Goal: Information Seeking & Learning: Learn about a topic

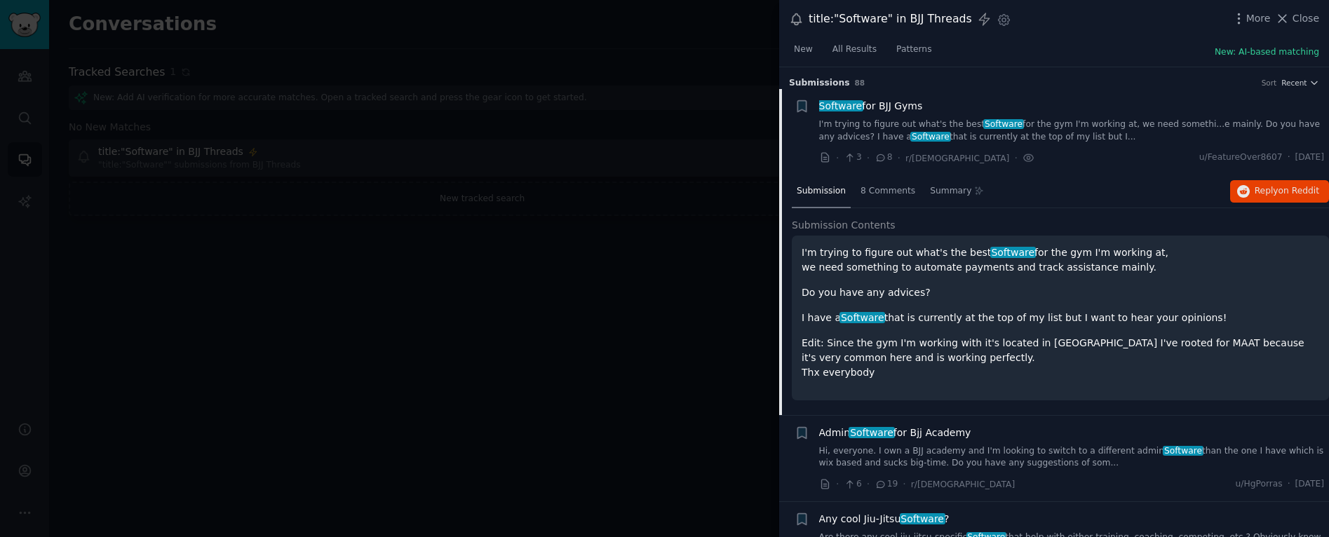
click at [478, 164] on div at bounding box center [664, 268] width 1329 height 537
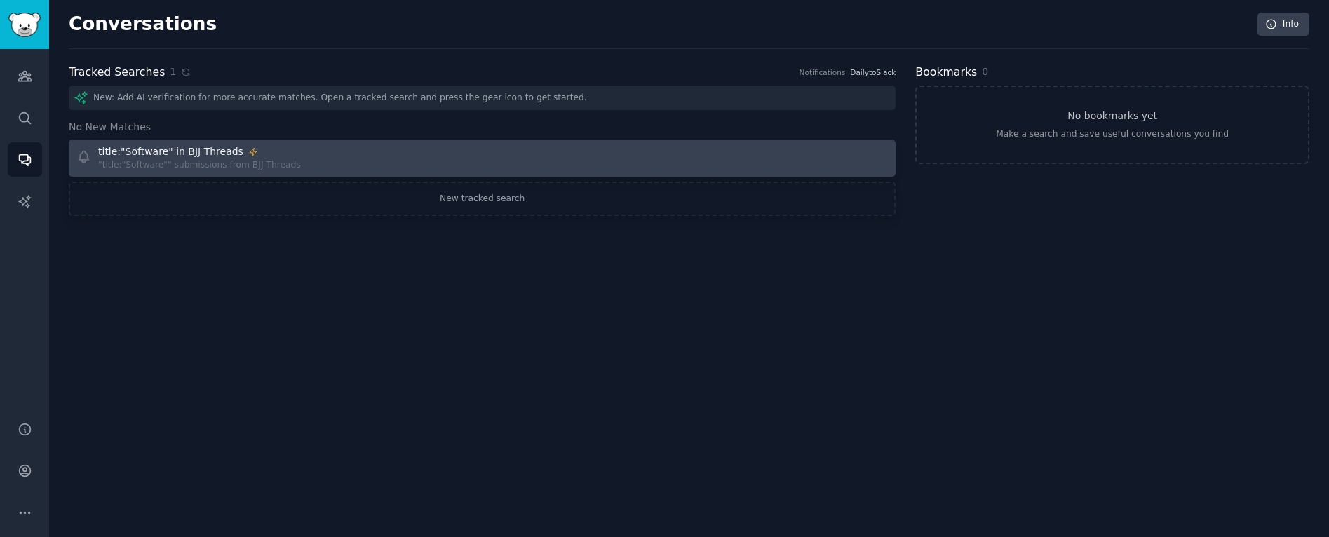
click at [123, 159] on div ""title:"Software"" submissions from BJJ Threads" at bounding box center [199, 165] width 203 height 13
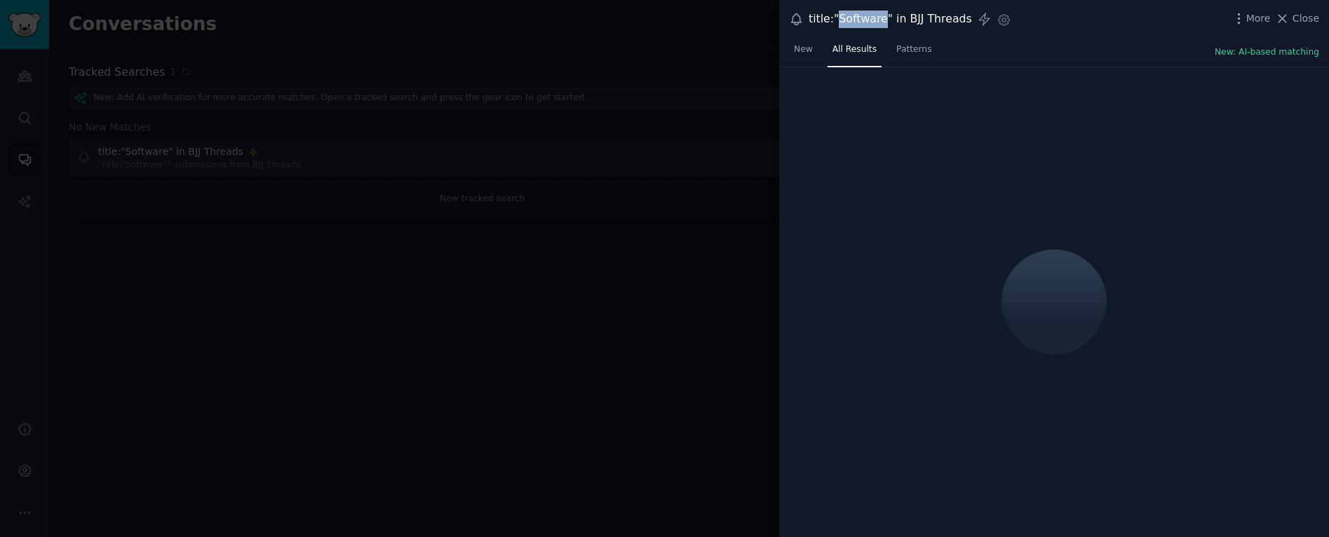
drag, startPoint x: 881, startPoint y: 21, endPoint x: 839, endPoint y: 21, distance: 42.1
click at [839, 21] on div "title:"Software" in BJJ Threads" at bounding box center [890, 20] width 163 height 18
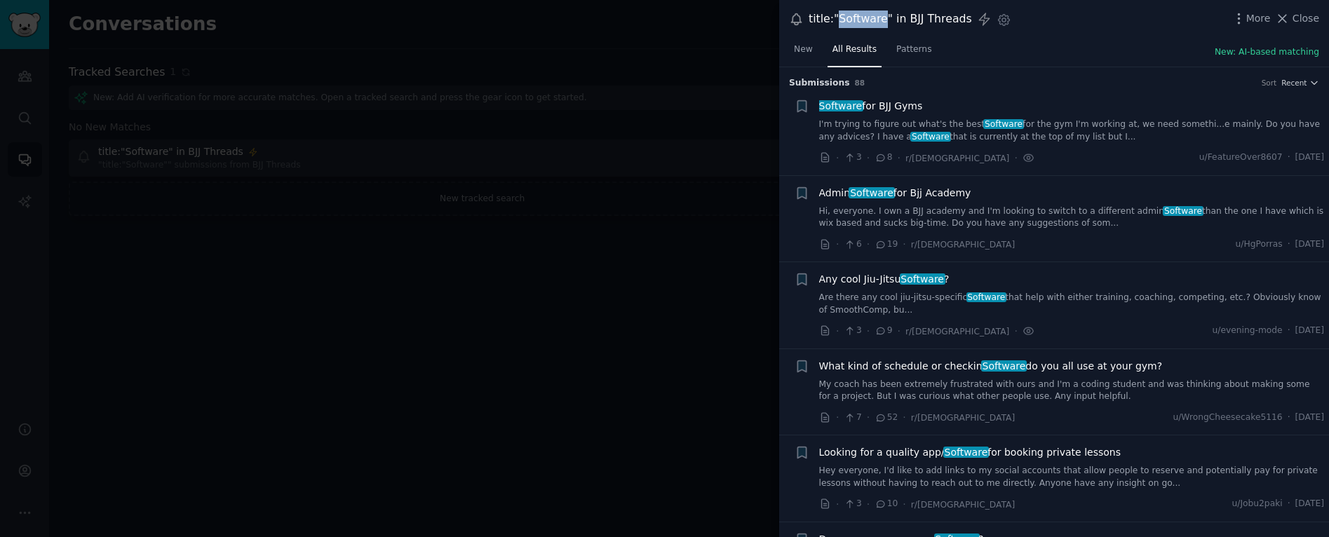
click at [912, 123] on link "I'm trying to figure out what's the best Software for the gym I'm working at, w…" at bounding box center [1072, 131] width 506 height 25
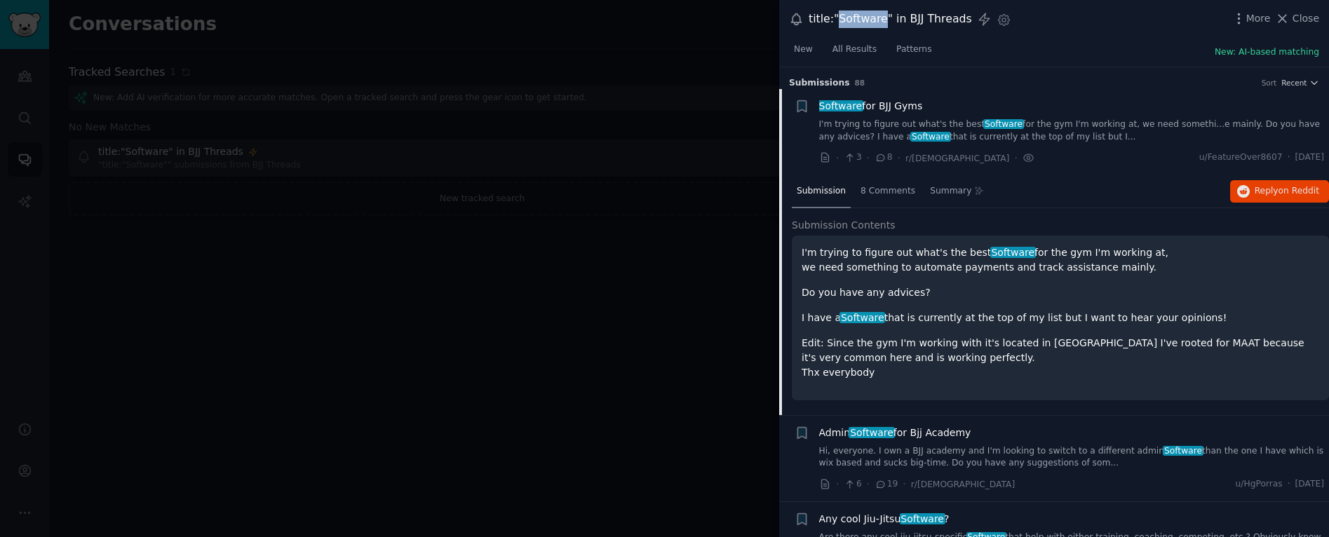
scroll to position [22, 0]
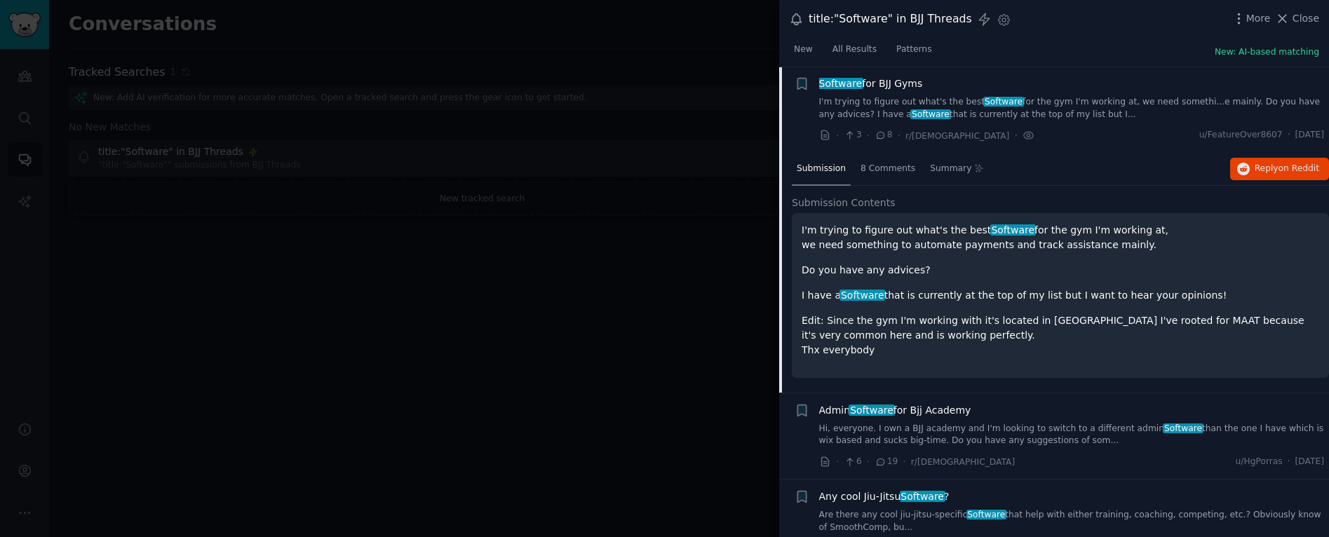
drag, startPoint x: 671, startPoint y: 212, endPoint x: 255, endPoint y: 254, distance: 418.7
click at [670, 212] on div at bounding box center [664, 268] width 1329 height 537
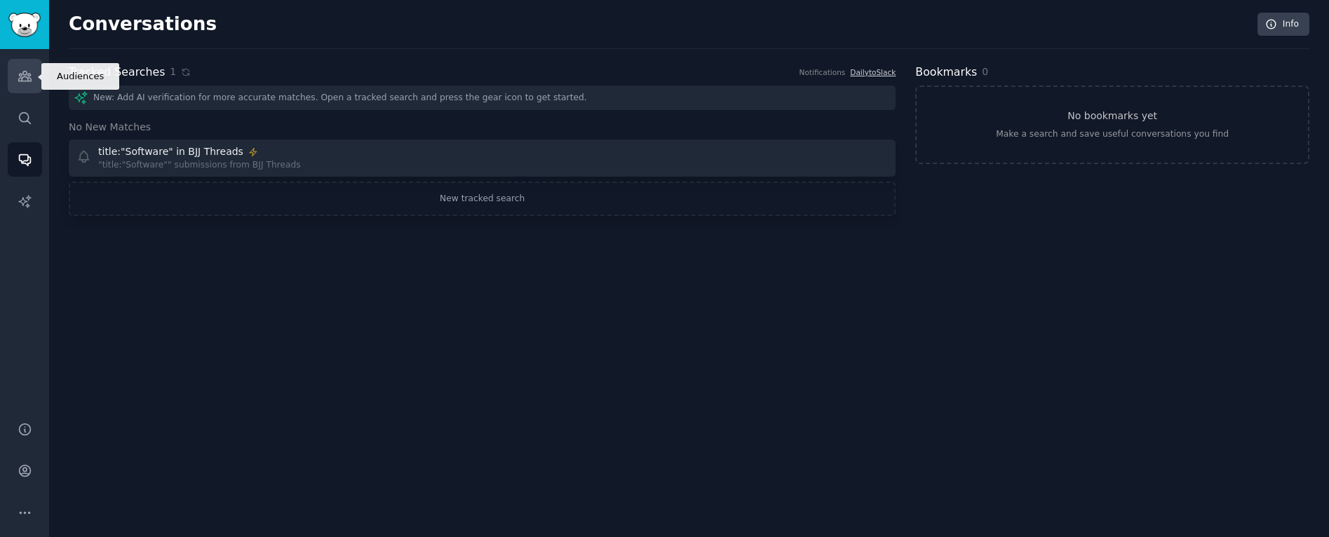
click at [31, 88] on link "Audiences" at bounding box center [25, 76] width 34 height 34
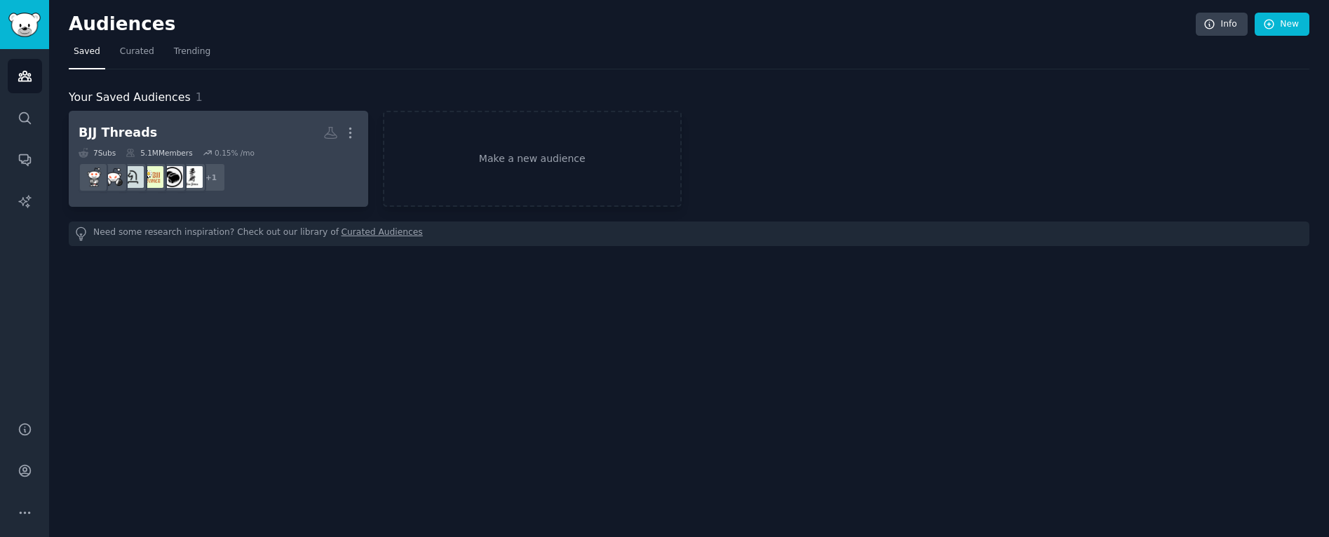
click at [283, 189] on dd "r/jiujitsu + 1" at bounding box center [219, 177] width 280 height 39
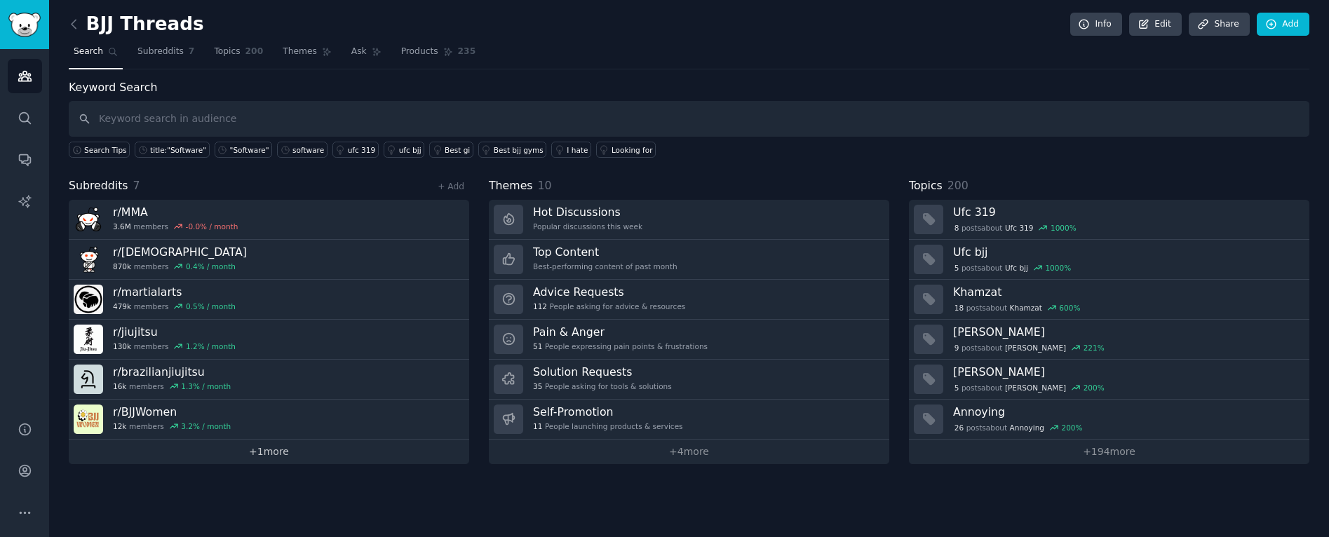
click at [176, 463] on link "+ 1 more" at bounding box center [269, 452] width 400 height 25
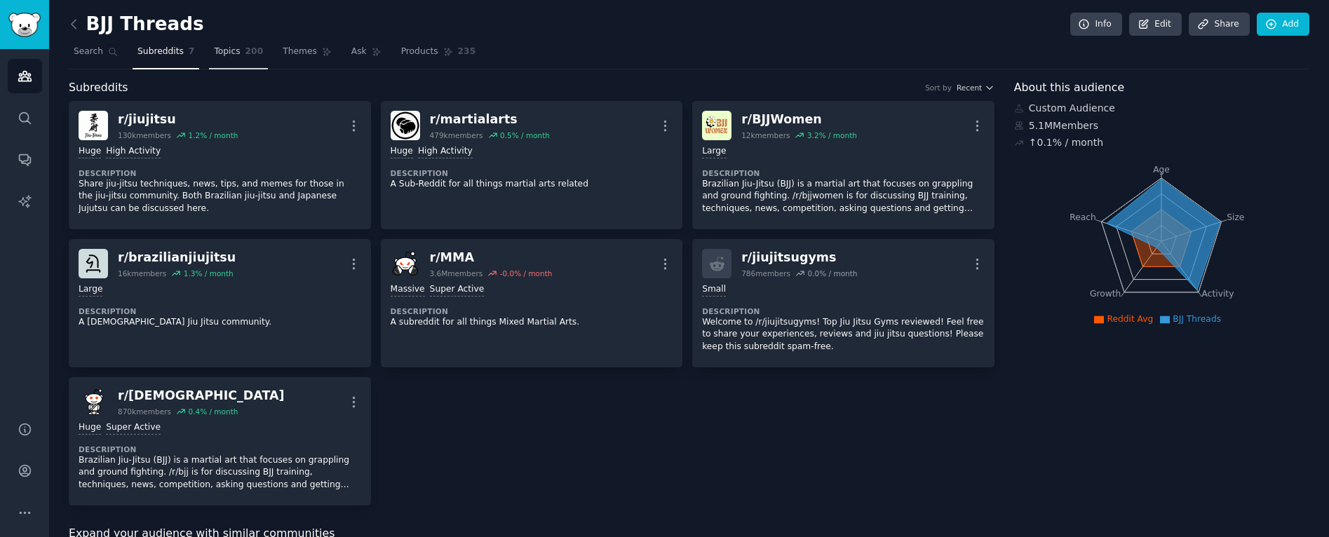
click at [245, 48] on span "200" at bounding box center [254, 52] width 18 height 13
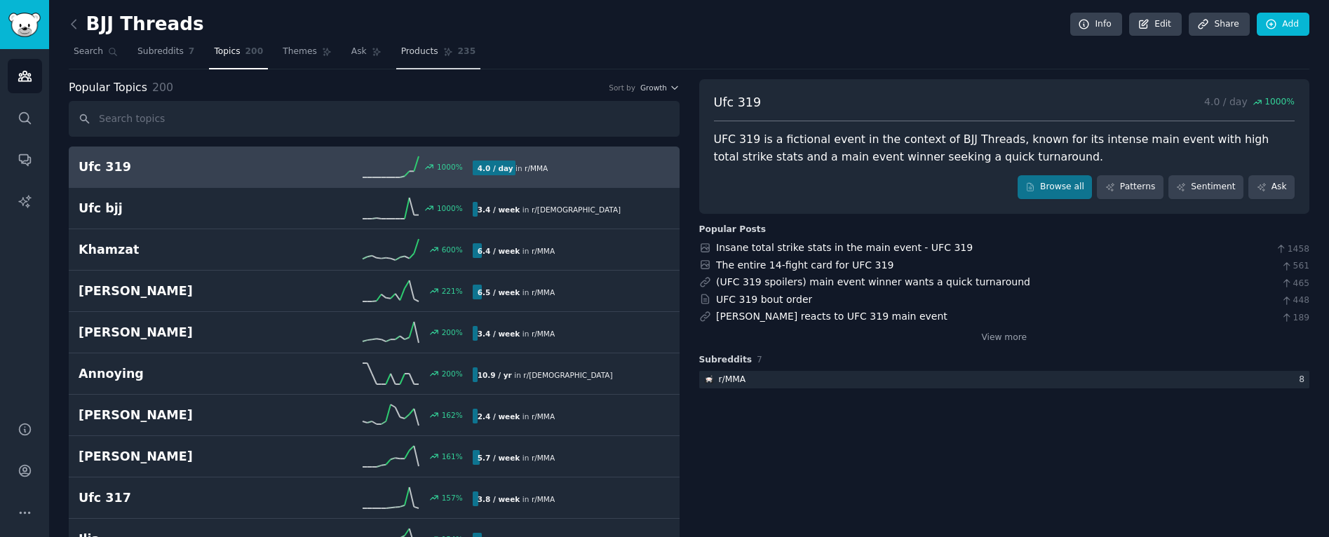
click at [433, 48] on span "Products" at bounding box center [419, 52] width 37 height 13
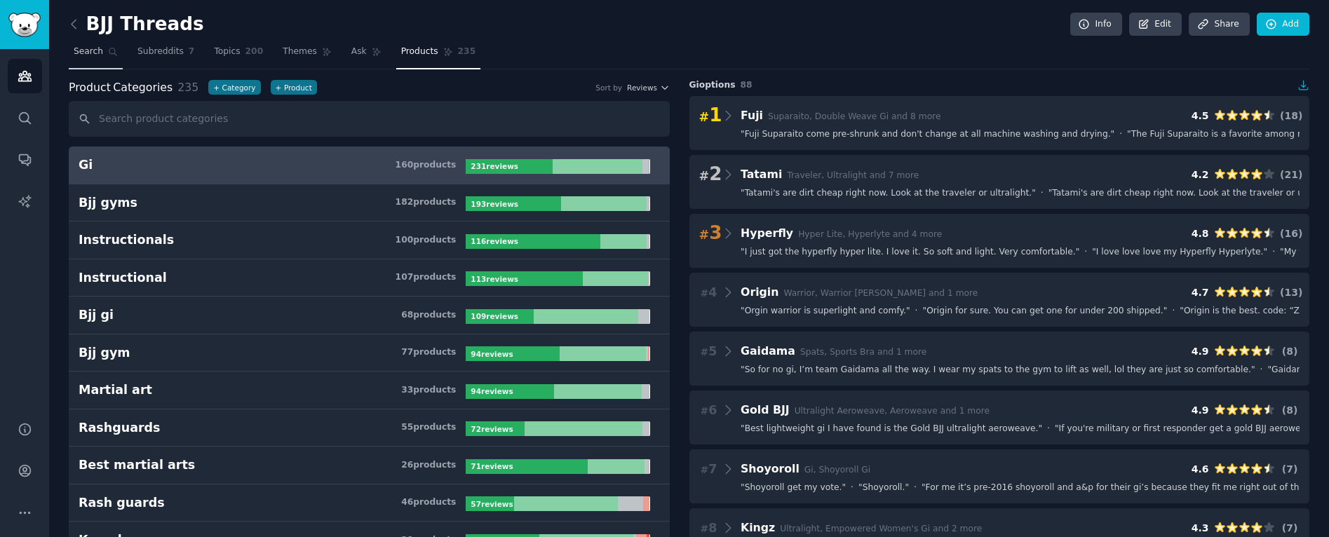
click at [92, 41] on link "Search" at bounding box center [96, 55] width 54 height 29
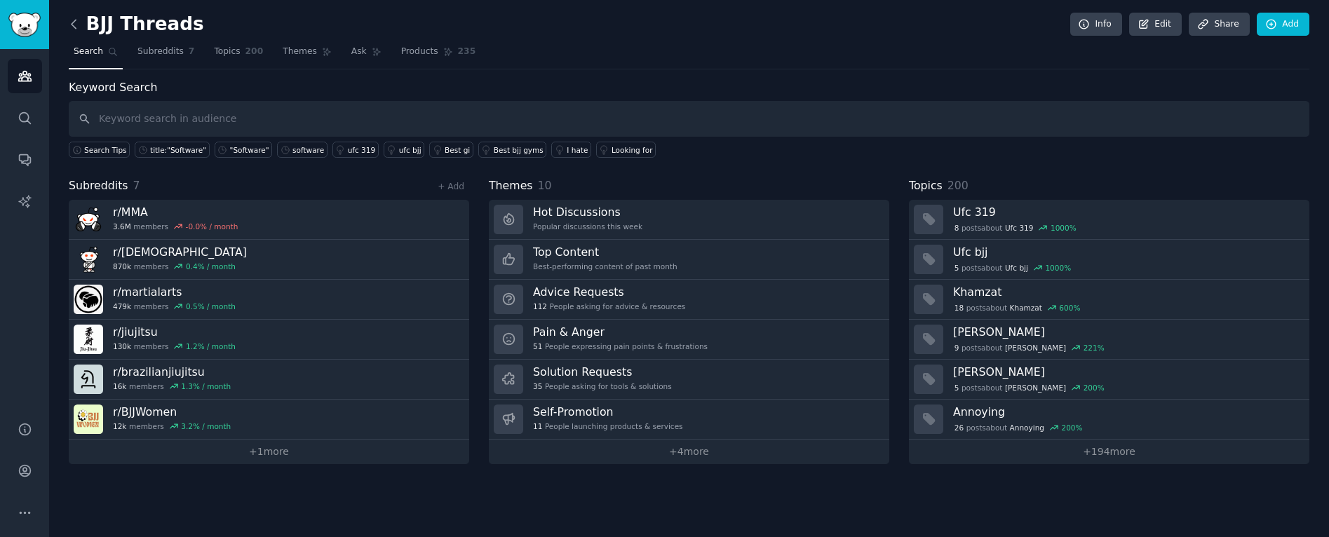
click at [81, 25] on icon at bounding box center [74, 24] width 15 height 15
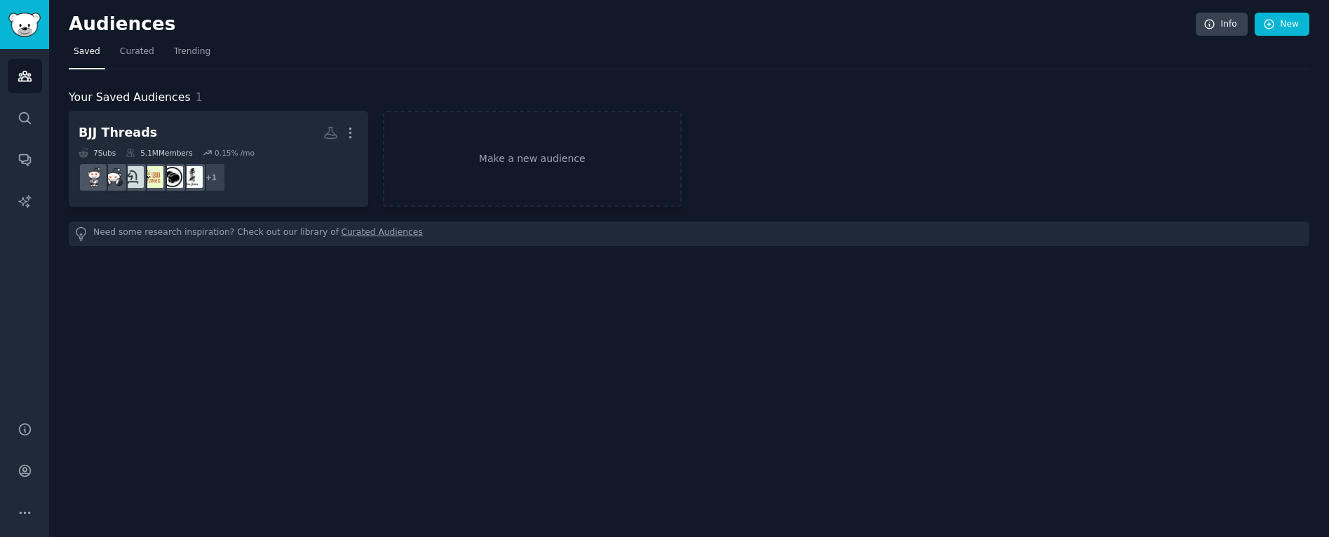
click at [559, 57] on nav "Saved Curated Trending" at bounding box center [689, 55] width 1241 height 29
